Goal: Task Accomplishment & Management: Manage account settings

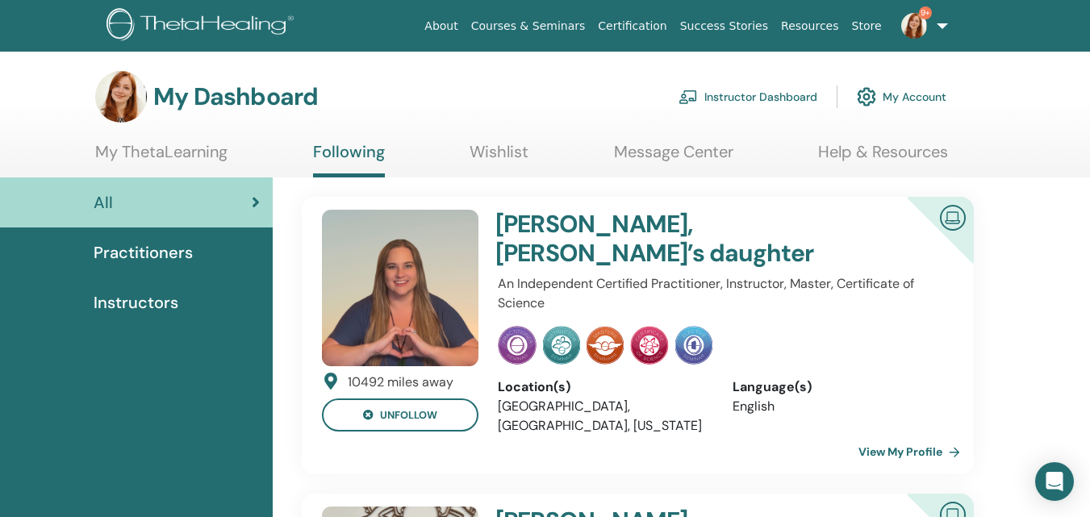
click at [758, 91] on link "Instructor Dashboard" at bounding box center [747, 96] width 139 height 35
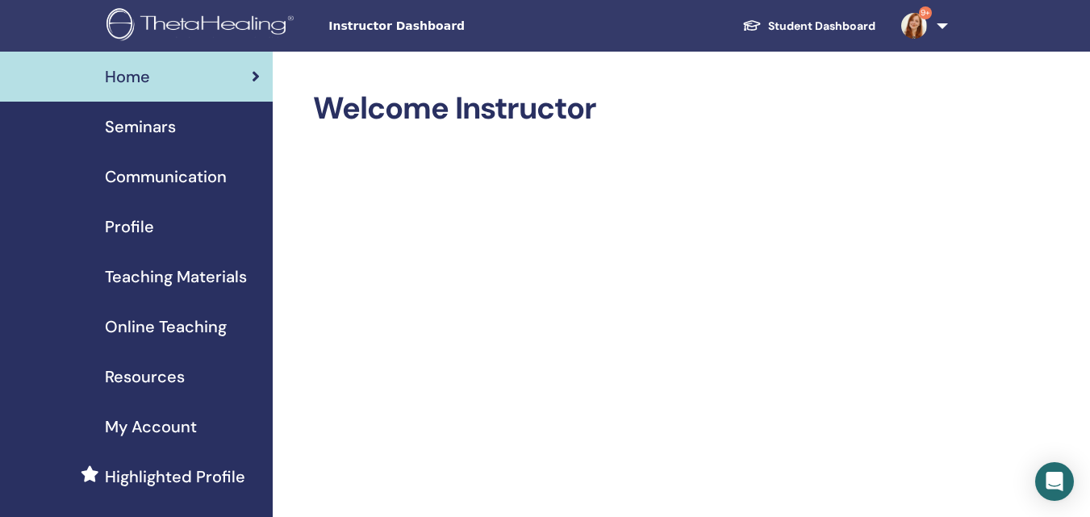
click at [152, 135] on span "Seminars" at bounding box center [140, 127] width 71 height 24
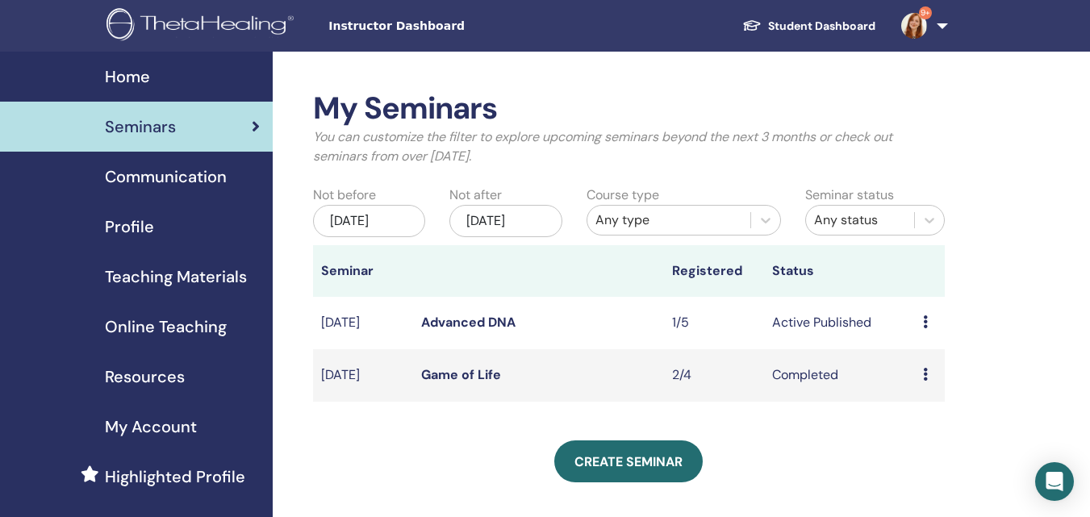
scroll to position [161, 0]
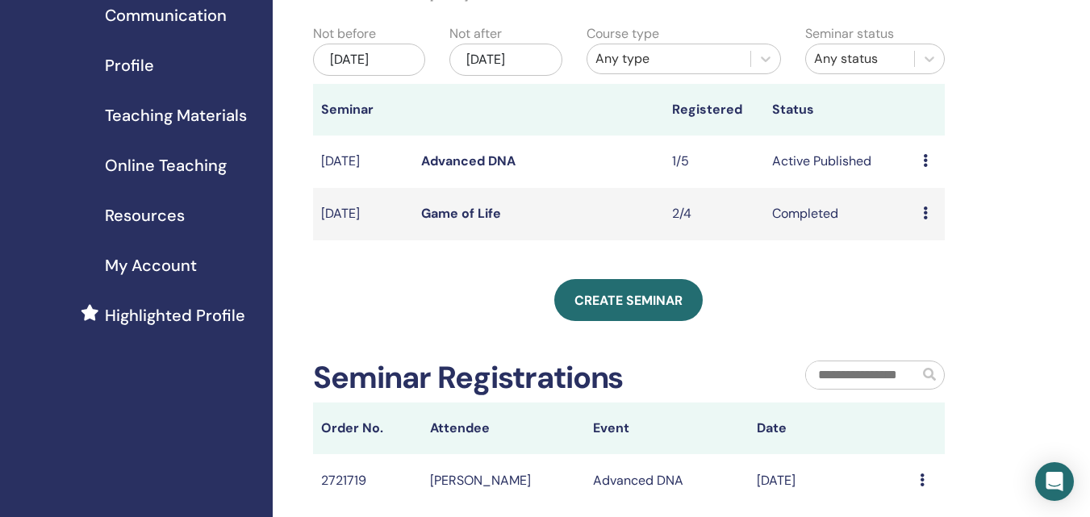
click at [925, 219] on icon at bounding box center [925, 213] width 5 height 13
click at [920, 264] on link "Attendees" at bounding box center [928, 264] width 61 height 17
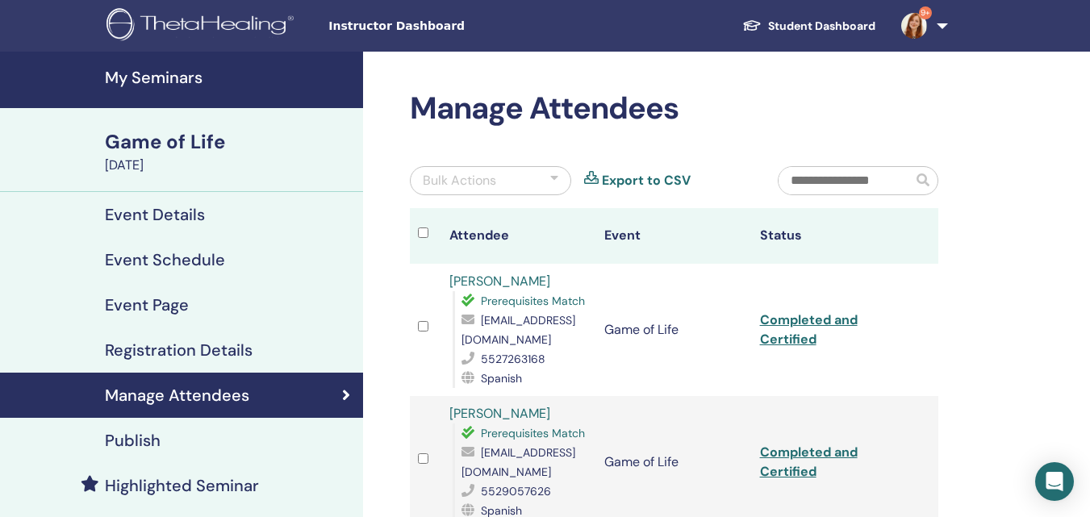
scroll to position [161, 0]
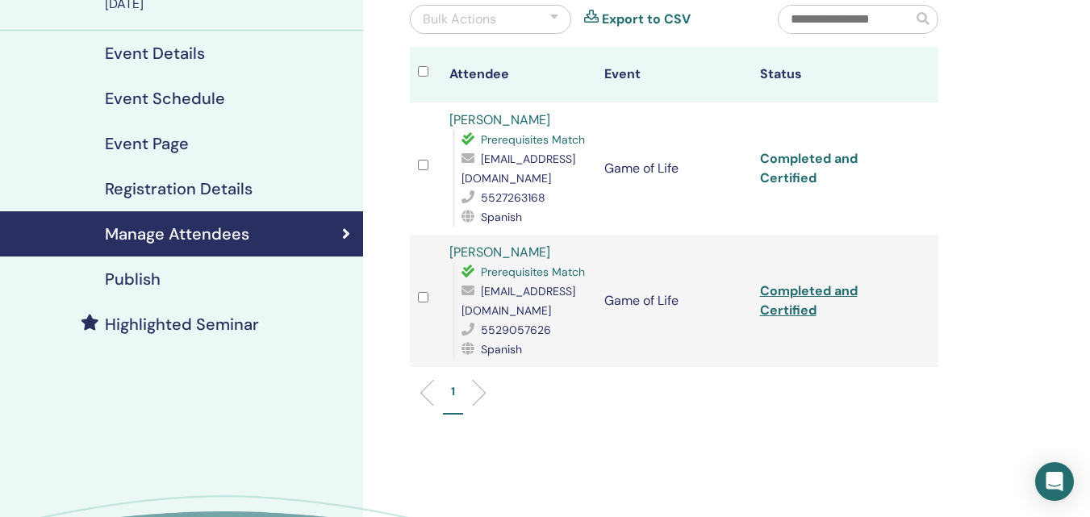
click at [809, 161] on link "Completed and Certified" at bounding box center [809, 168] width 98 height 36
click at [797, 301] on link "Completed and Certified" at bounding box center [809, 300] width 98 height 36
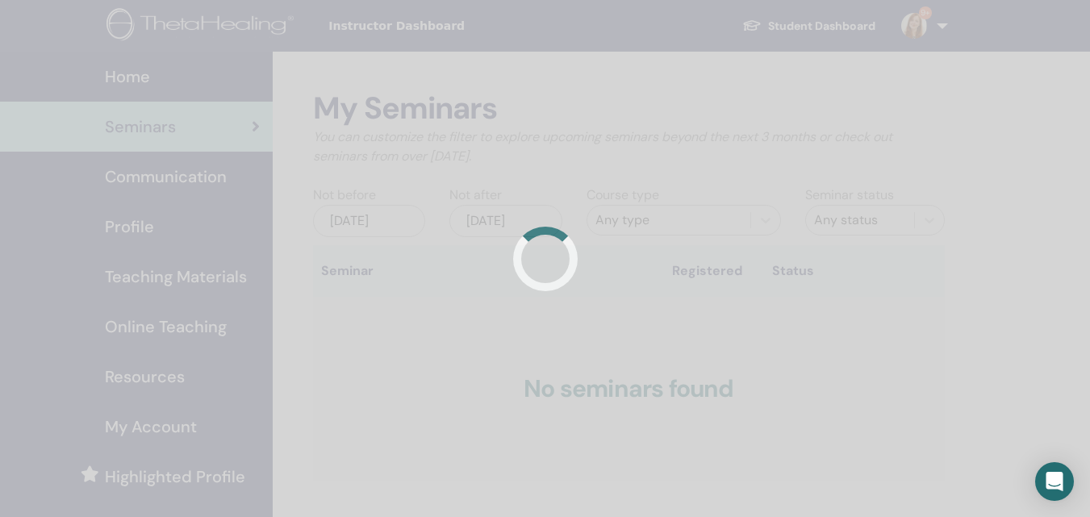
scroll to position [161, 0]
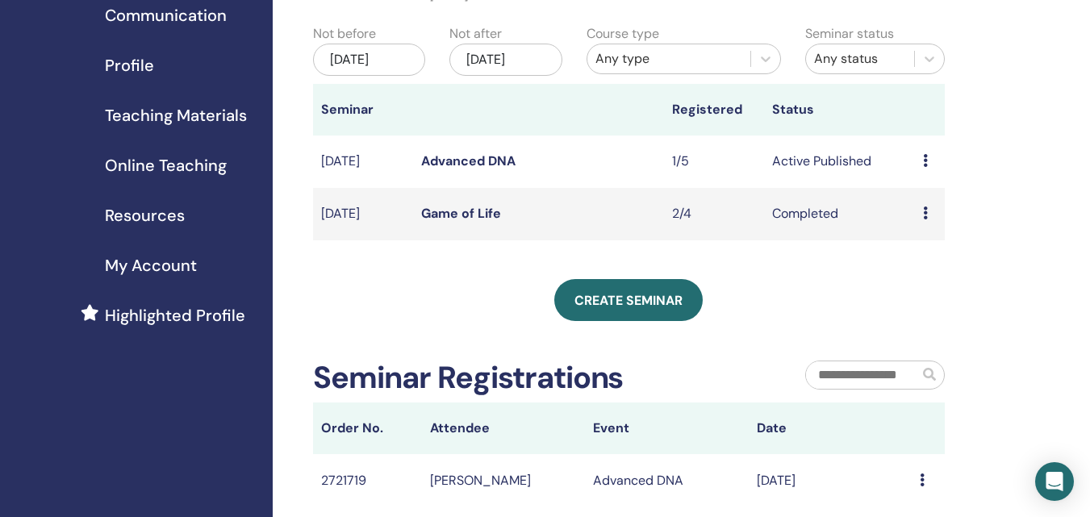
click at [923, 167] on icon at bounding box center [925, 160] width 5 height 13
click at [924, 225] on link "Attendees" at bounding box center [925, 231] width 61 height 17
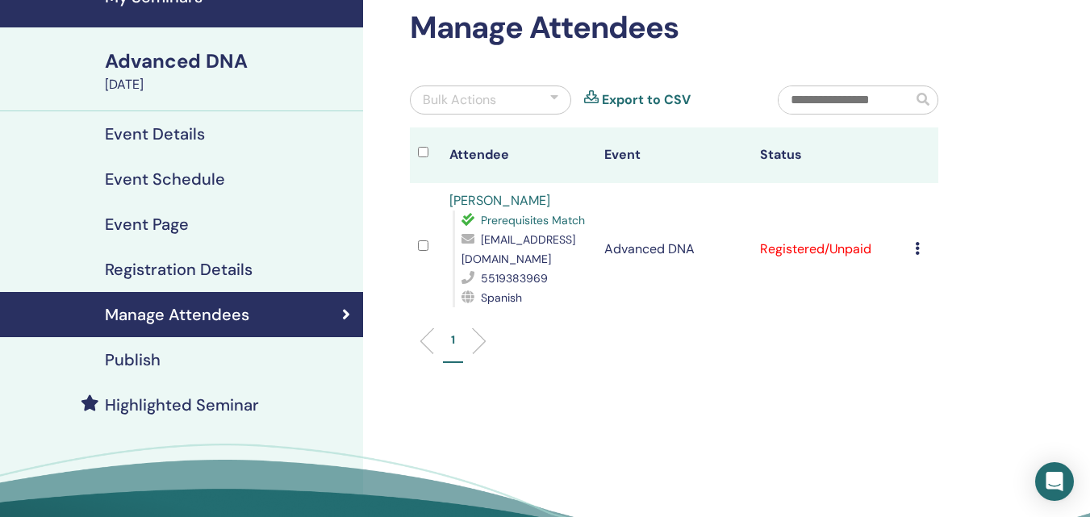
scroll to position [161, 0]
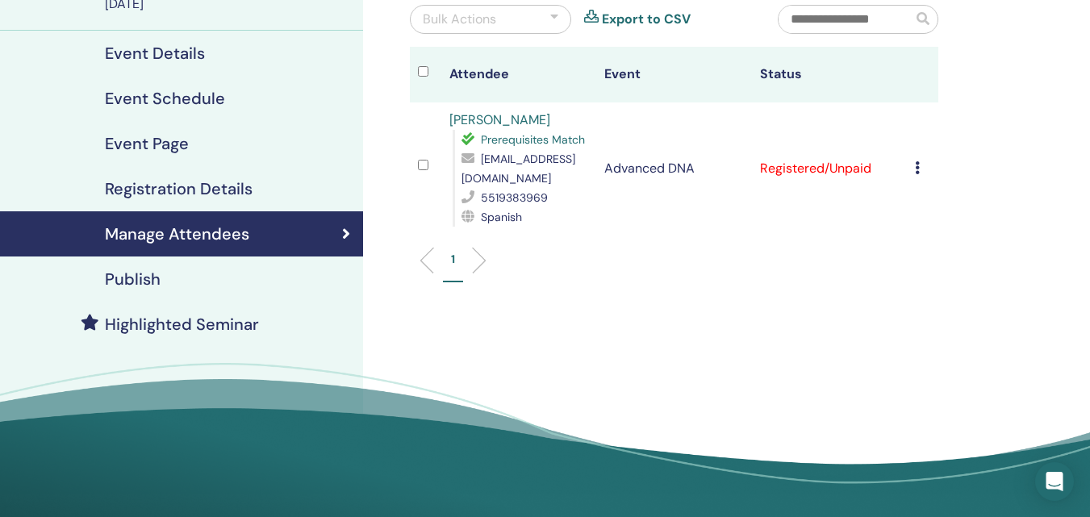
click at [918, 168] on icon at bounding box center [917, 167] width 5 height 13
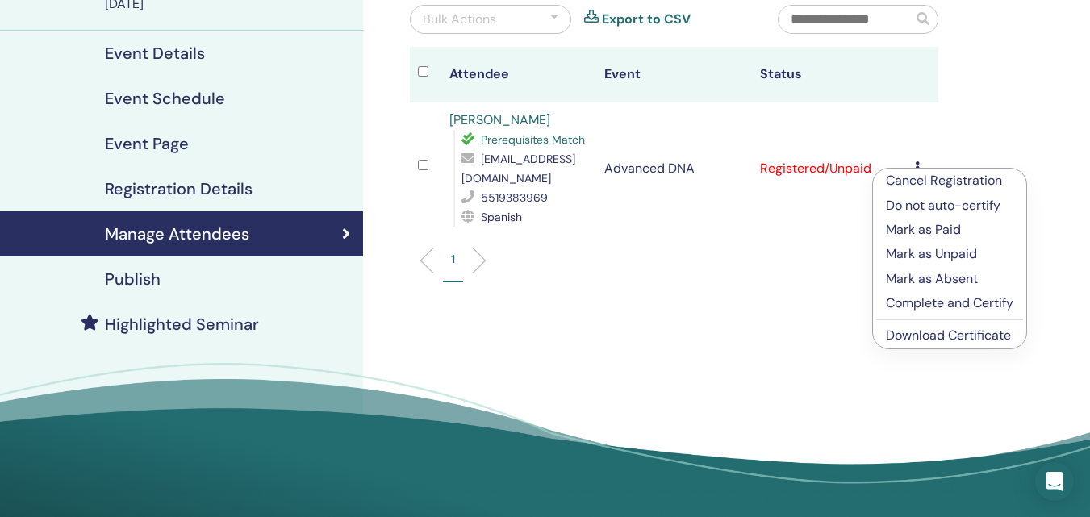
click at [913, 231] on p "Mark as Paid" at bounding box center [949, 229] width 127 height 19
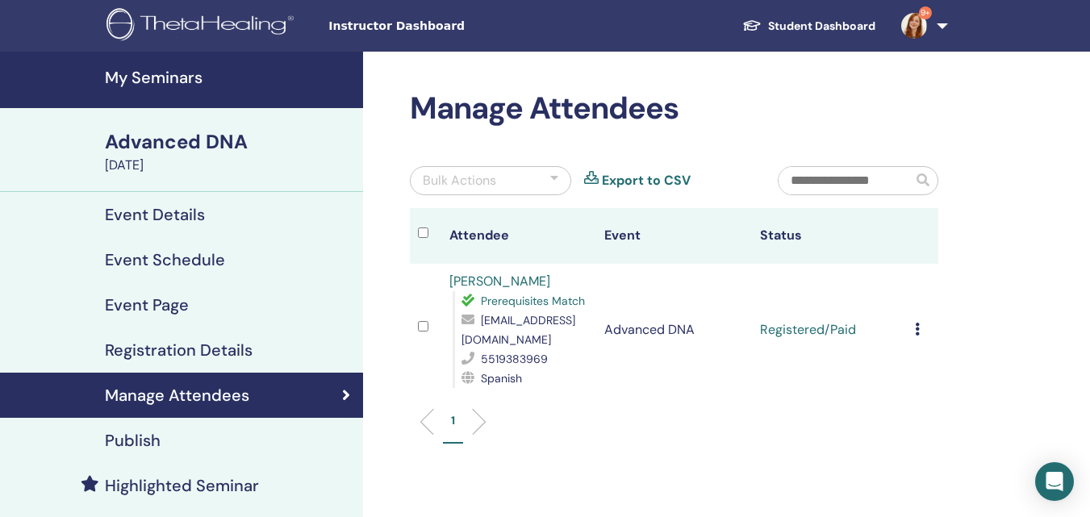
scroll to position [81, 0]
